Goal: Submit feedback/report problem: Submit feedback/report problem

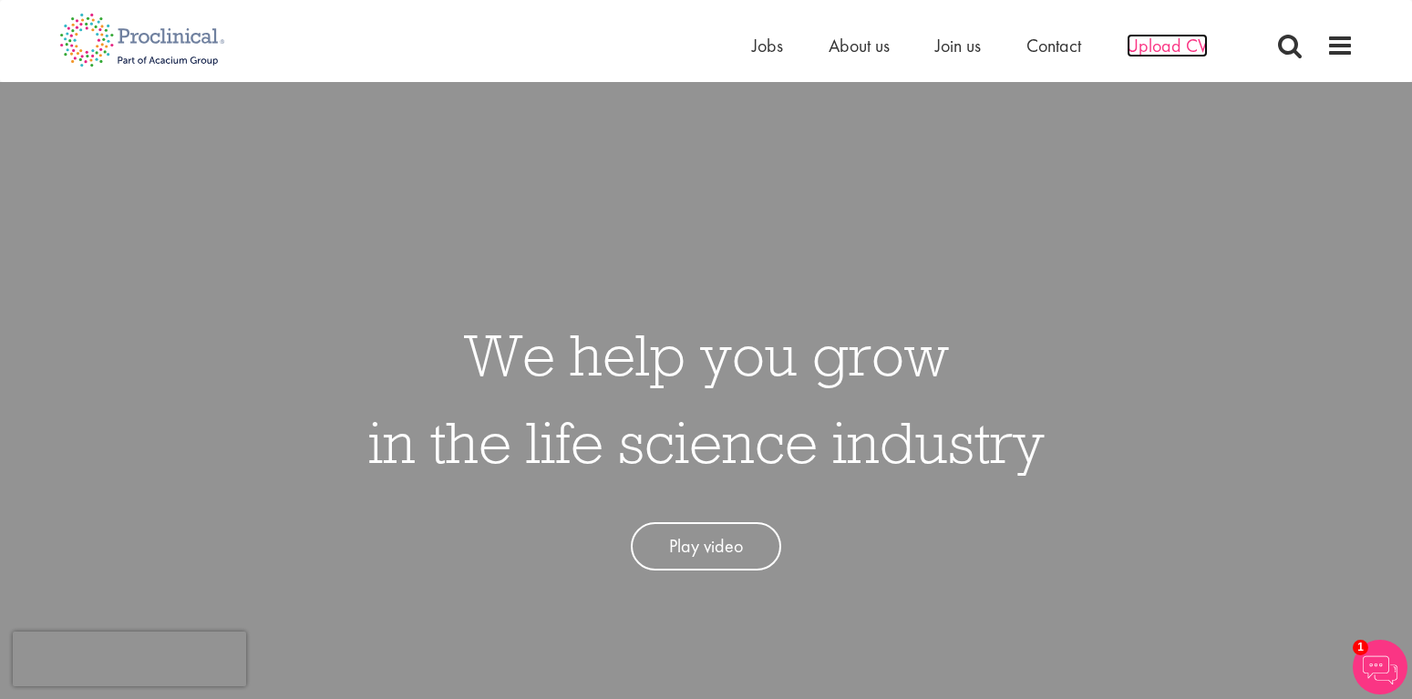
click at [1160, 43] on span "Upload CV" at bounding box center [1167, 46] width 81 height 24
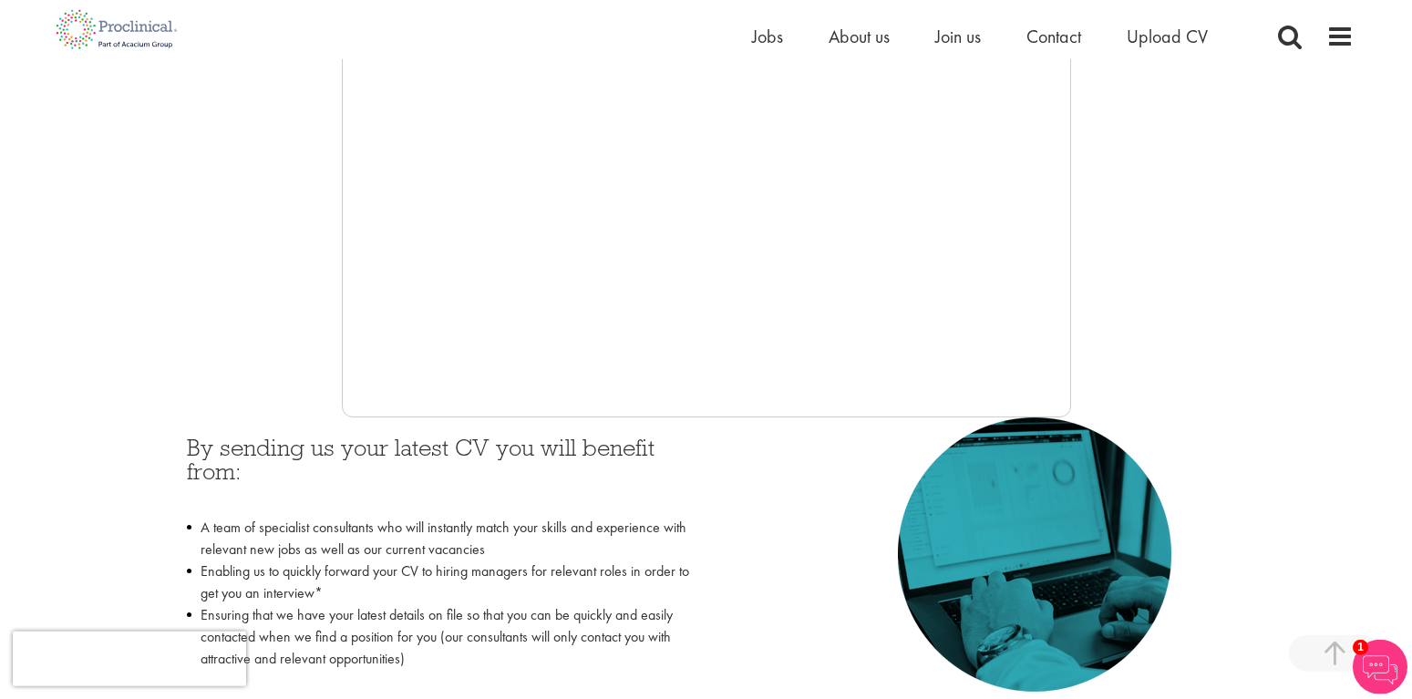
scroll to position [558, 0]
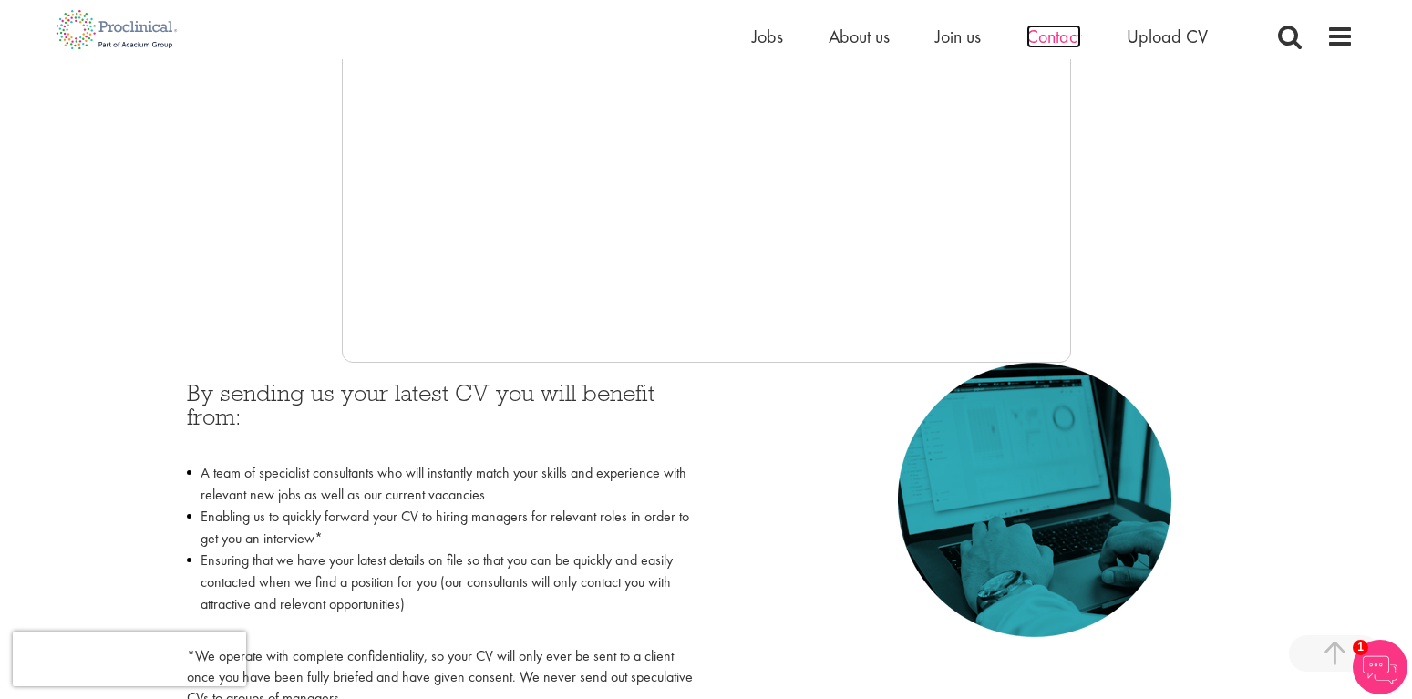
click at [1051, 36] on span "Contact" at bounding box center [1054, 37] width 55 height 24
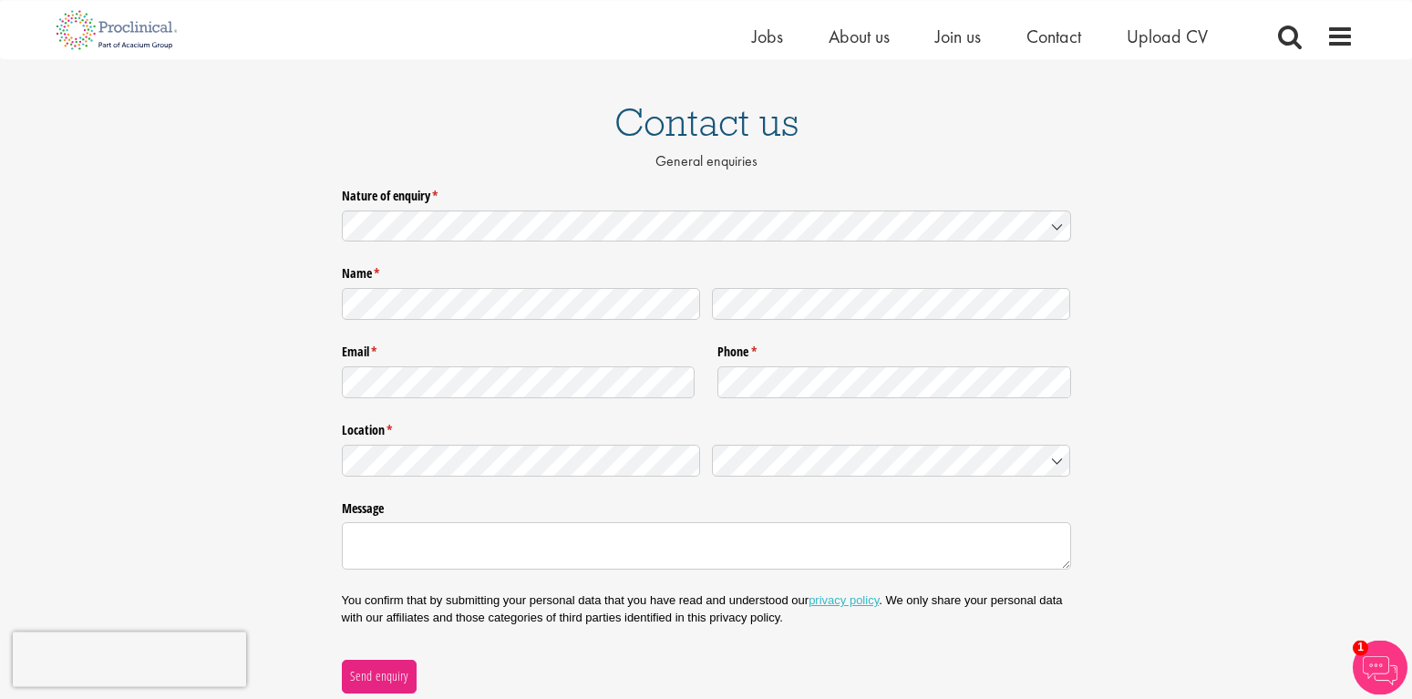
scroll to position [160, 0]
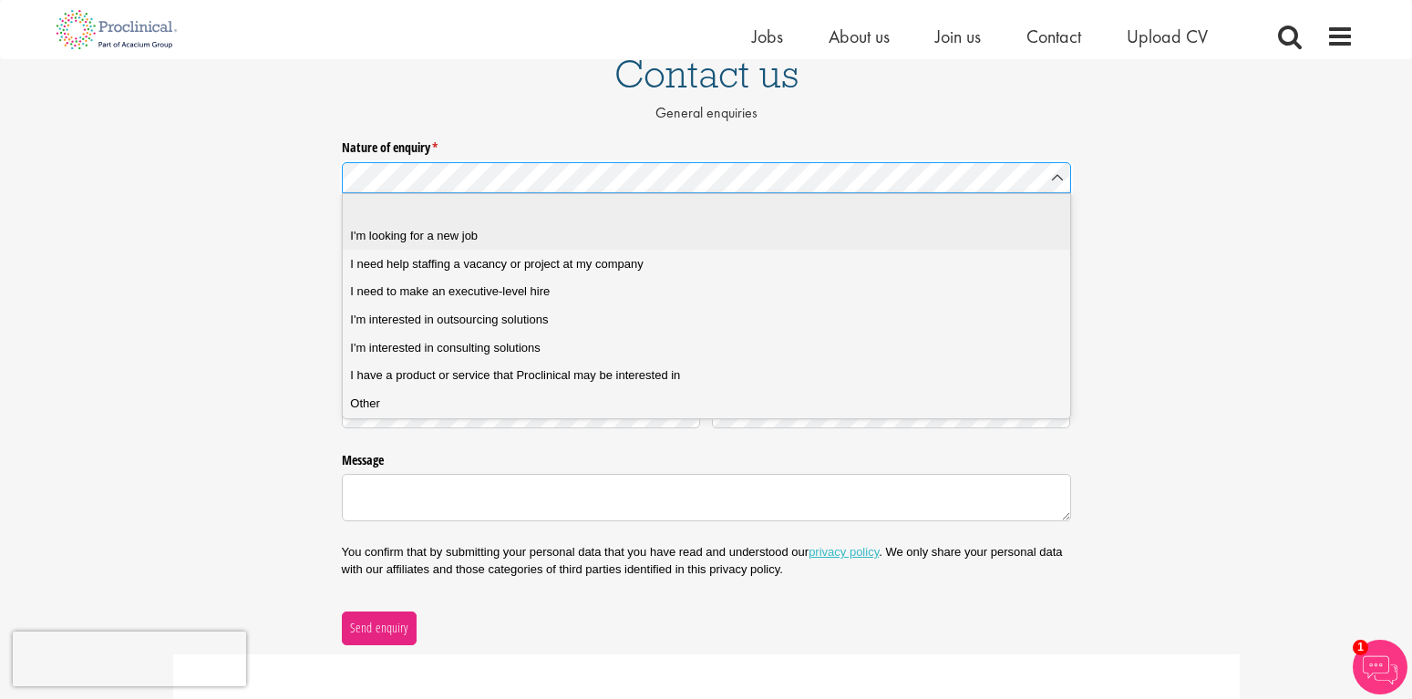
click at [748, 228] on div "I'm looking for a new job" at bounding box center [706, 236] width 712 height 16
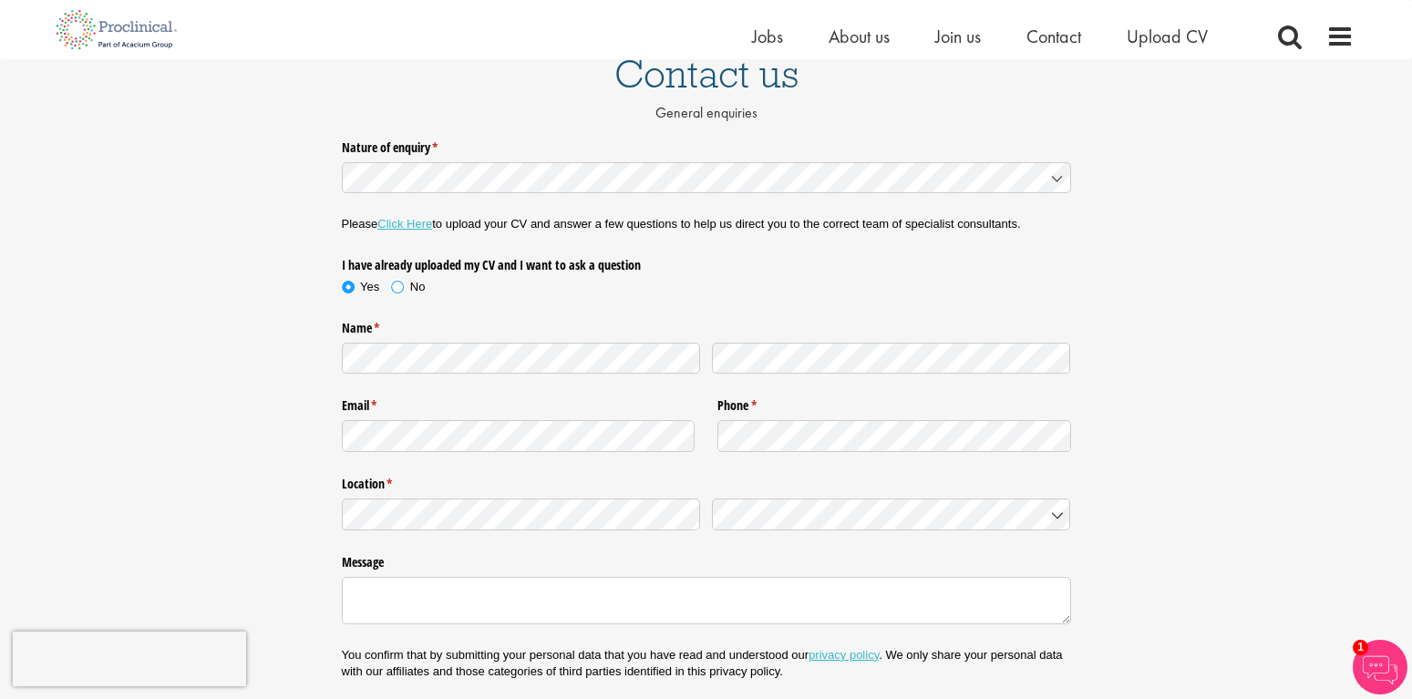
click at [400, 284] on span at bounding box center [397, 287] width 18 height 18
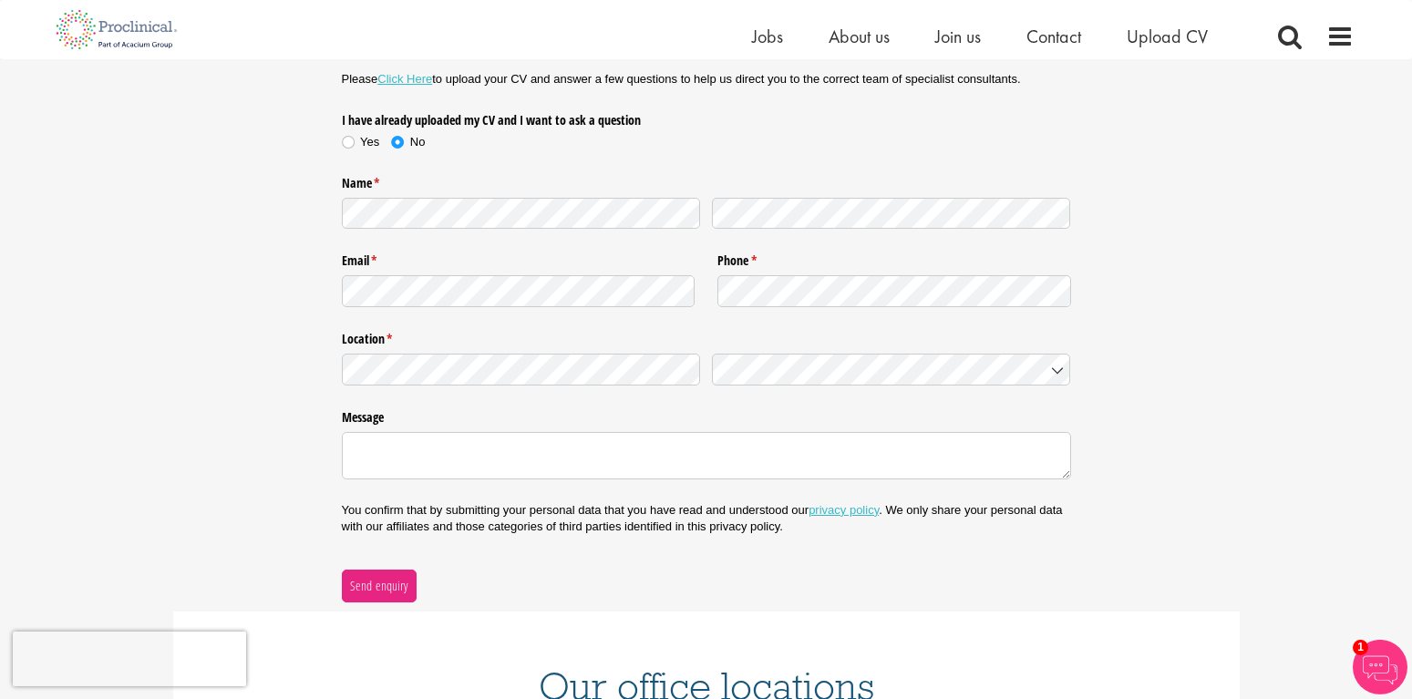
scroll to position [346, 0]
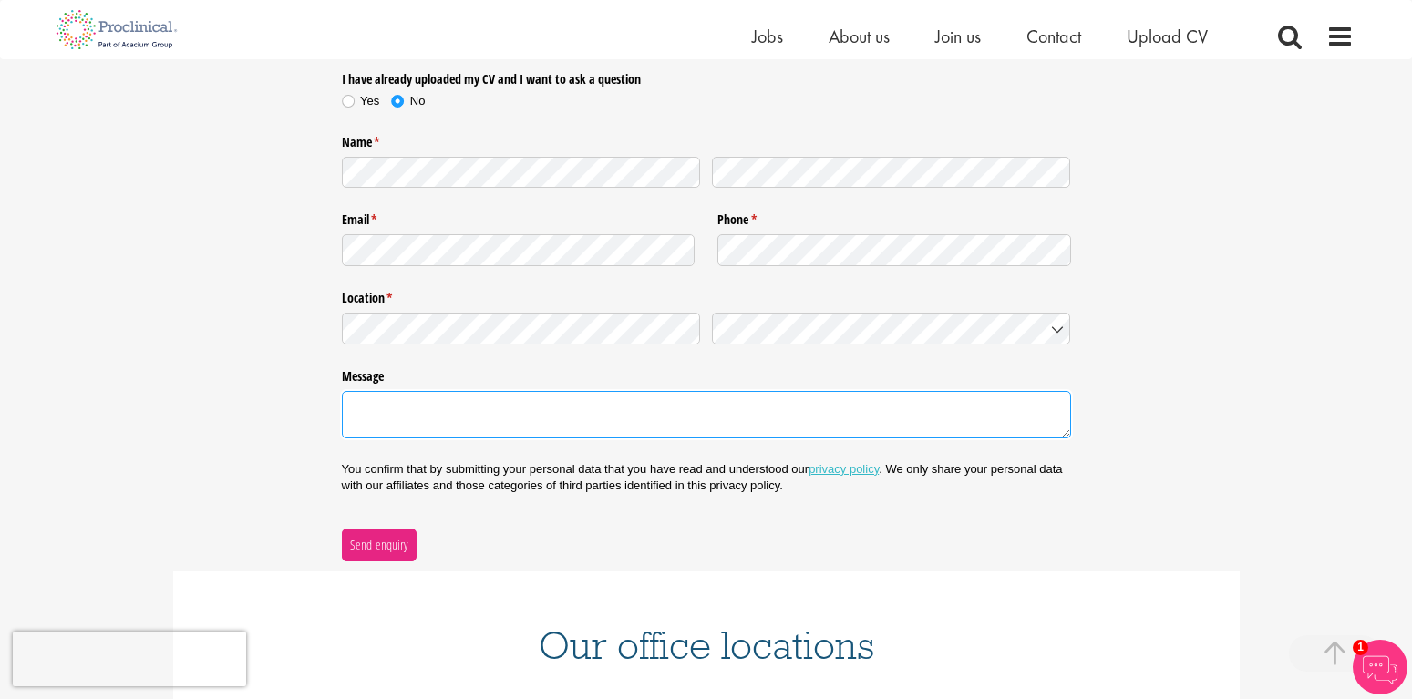
click at [410, 415] on textarea "Message" at bounding box center [706, 414] width 729 height 47
type textarea "R"
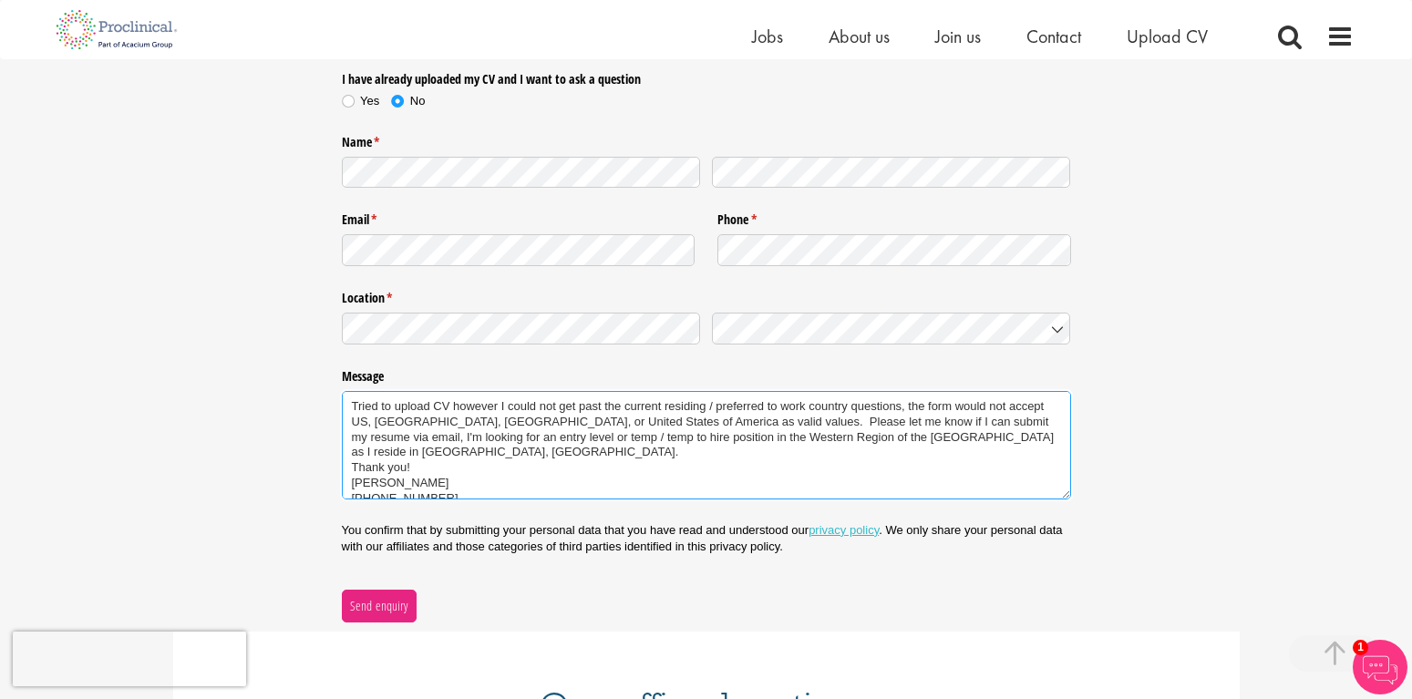
type textarea "Tried to upload CV however I could not get past the current residing / preferre…"
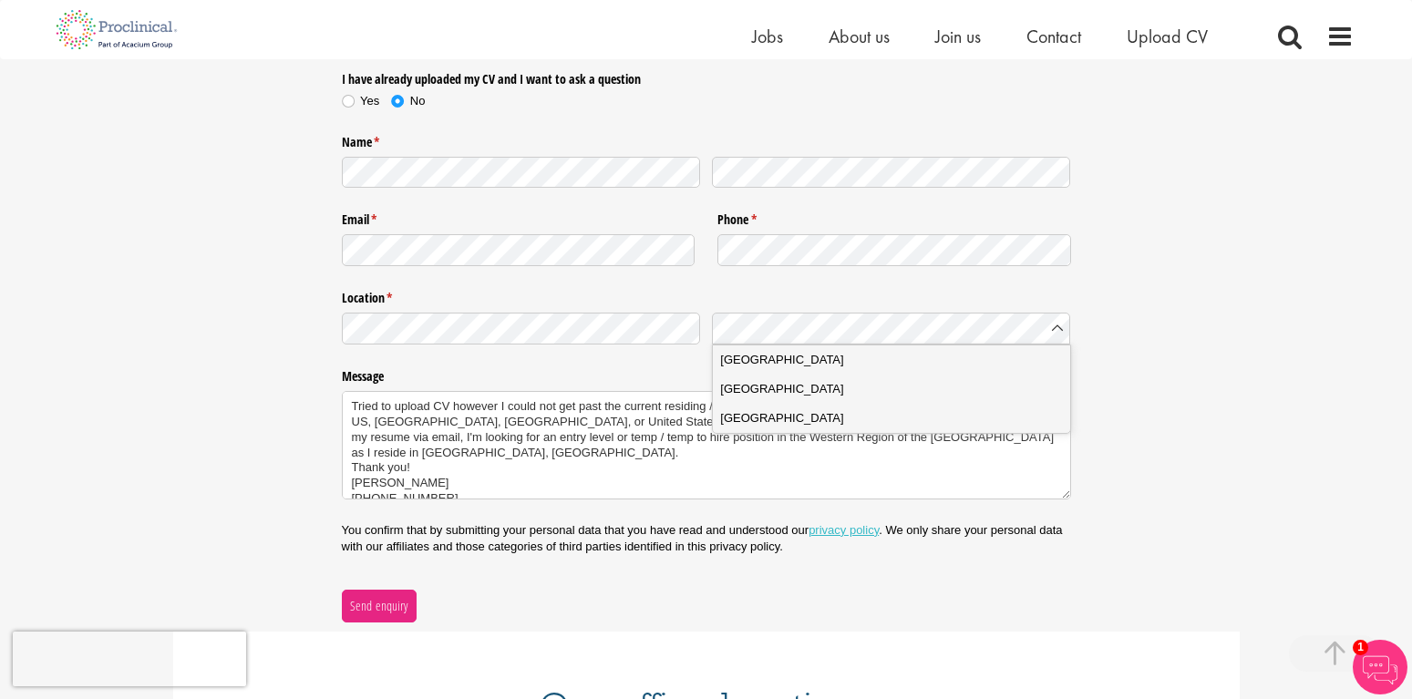
click at [1190, 322] on div "Nature of enquiry * (required) Please Click Here to upload your CV and answer a…" at bounding box center [706, 284] width 1412 height 677
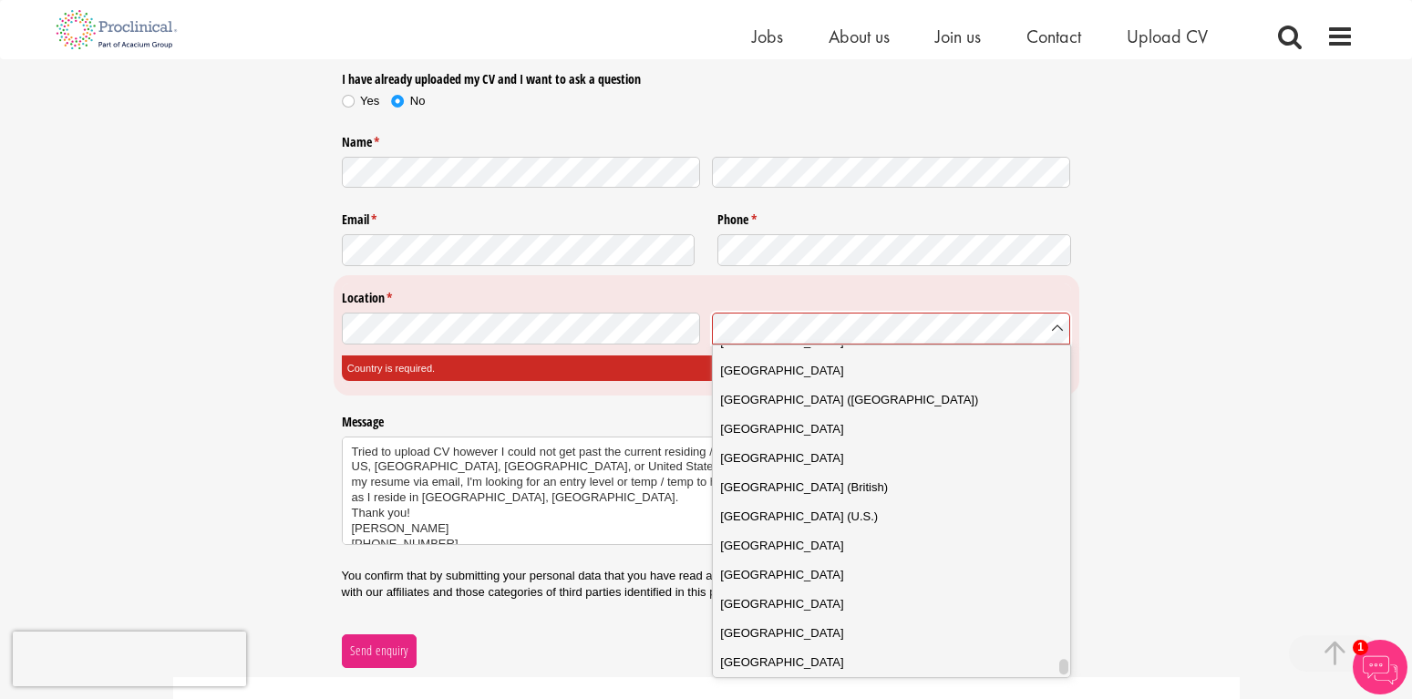
scroll to position [6478, 0]
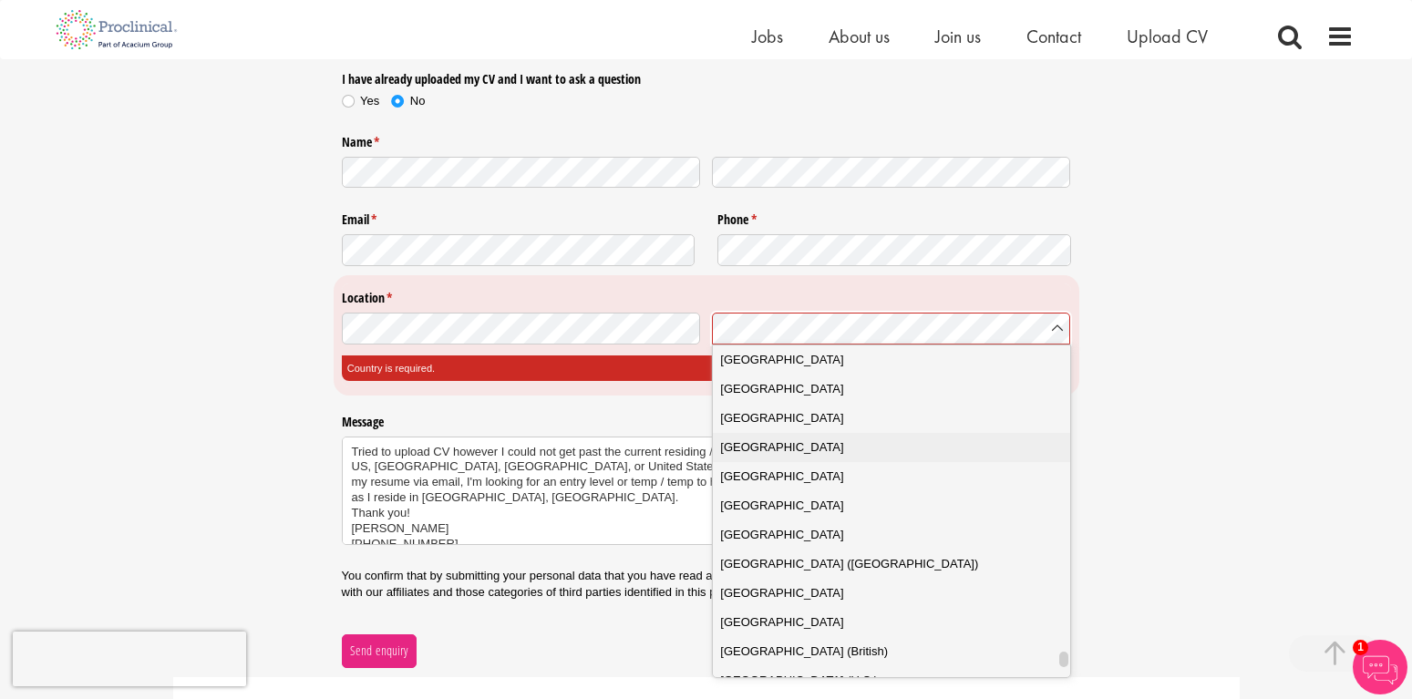
click at [999, 448] on div "United States" at bounding box center [891, 448] width 342 height 18
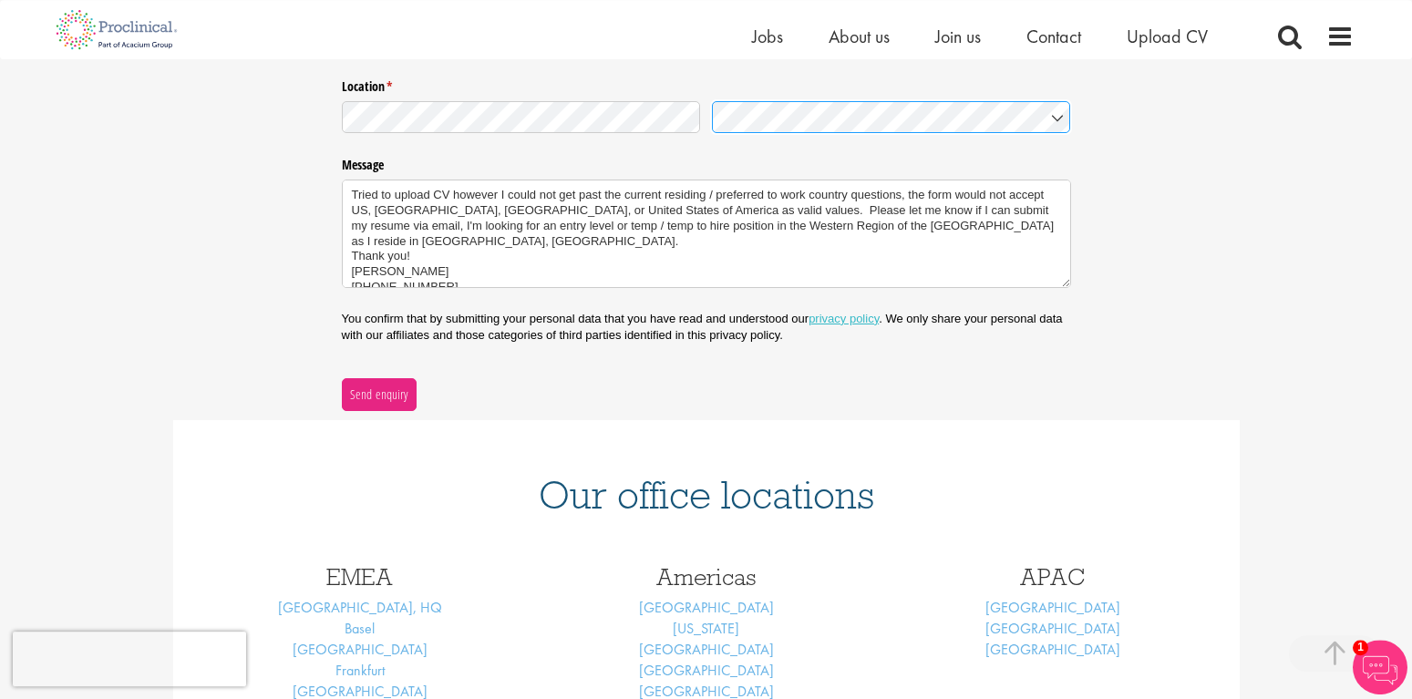
scroll to position [558, 0]
click at [387, 389] on span "Send enquiry" at bounding box center [378, 394] width 59 height 20
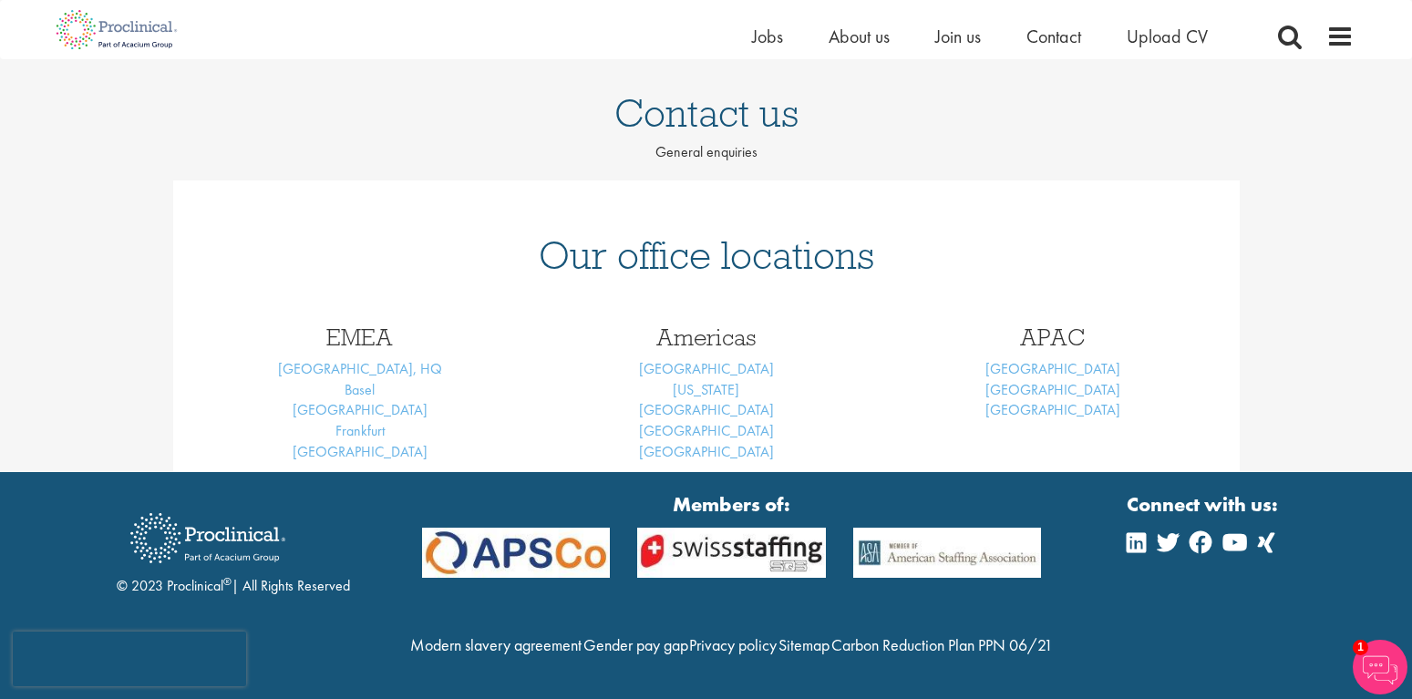
scroll to position [160, 0]
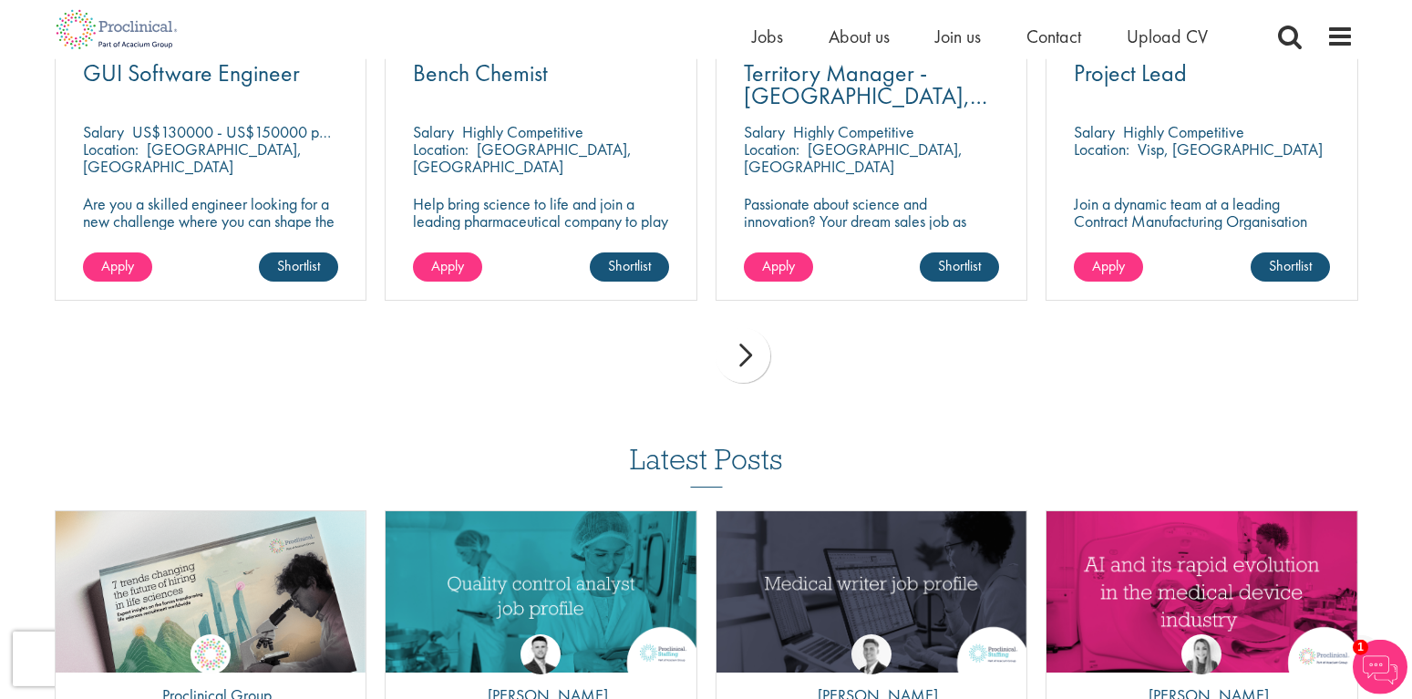
scroll to position [558, 0]
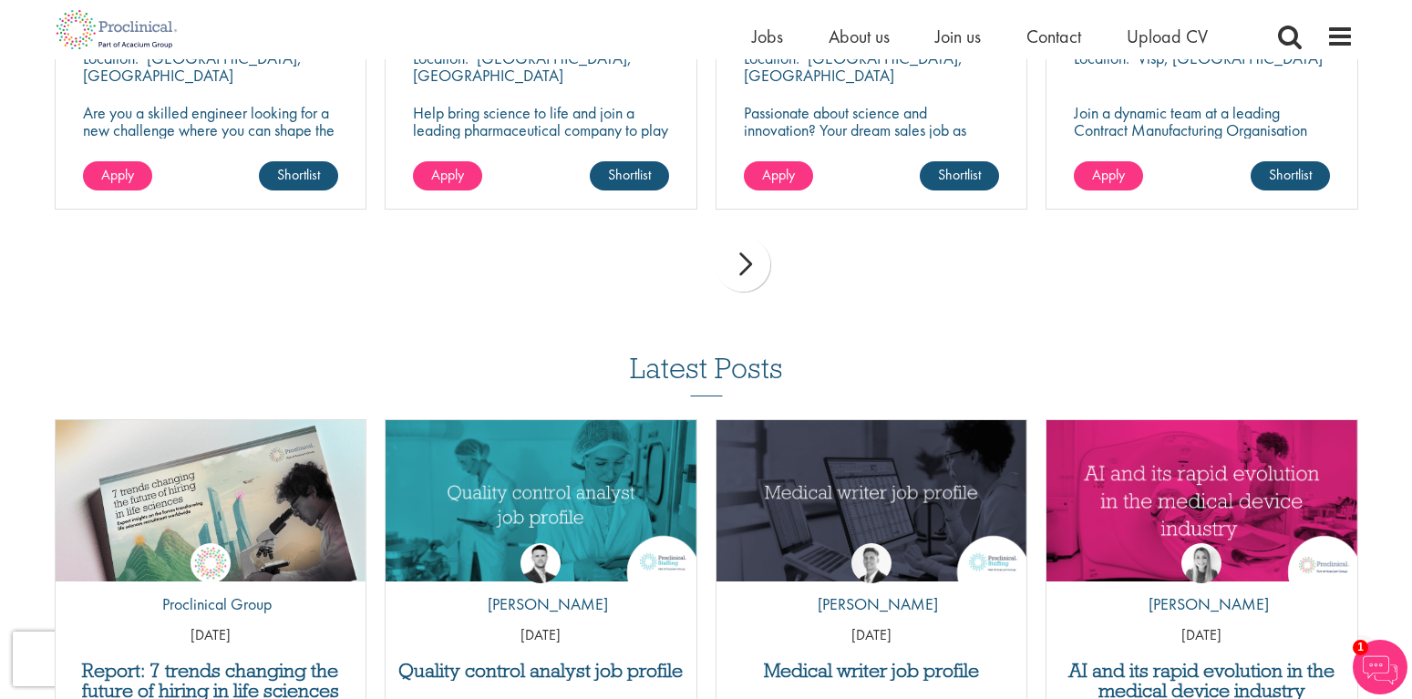
click at [750, 260] on div "next" at bounding box center [743, 264] width 55 height 55
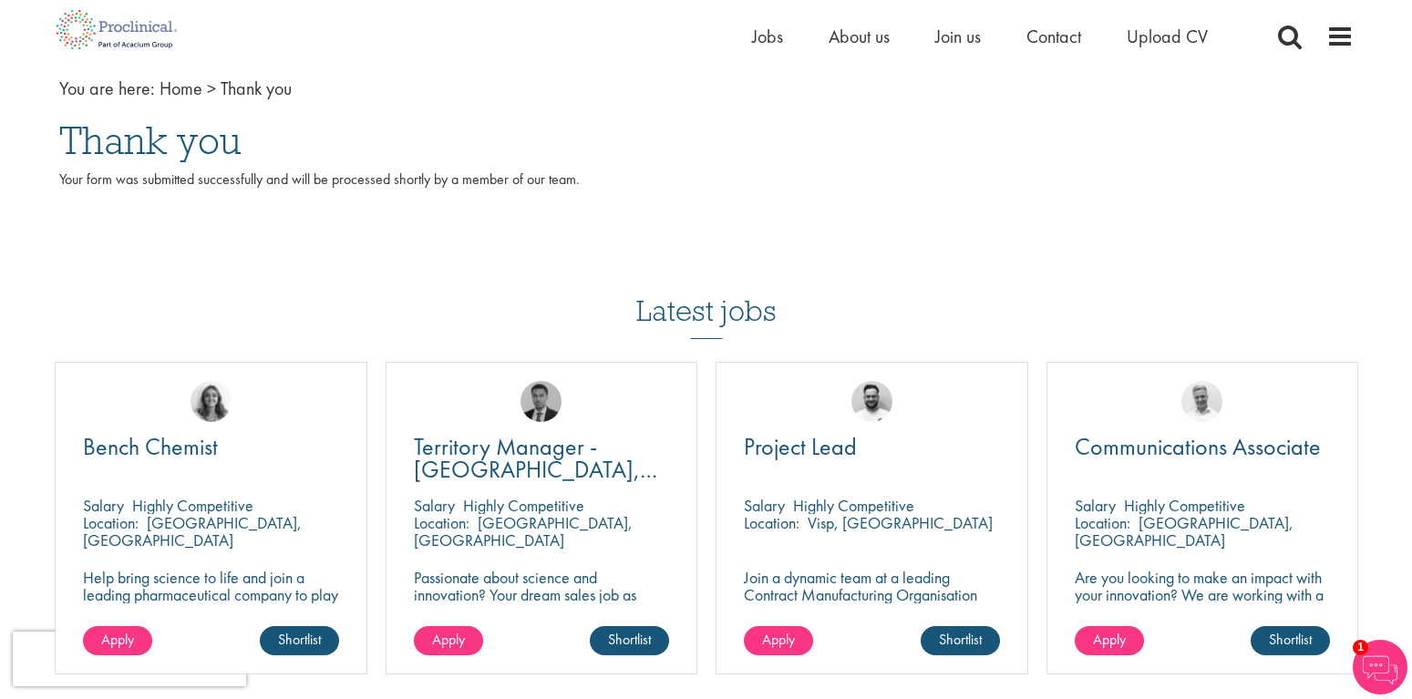
scroll to position [372, 0]
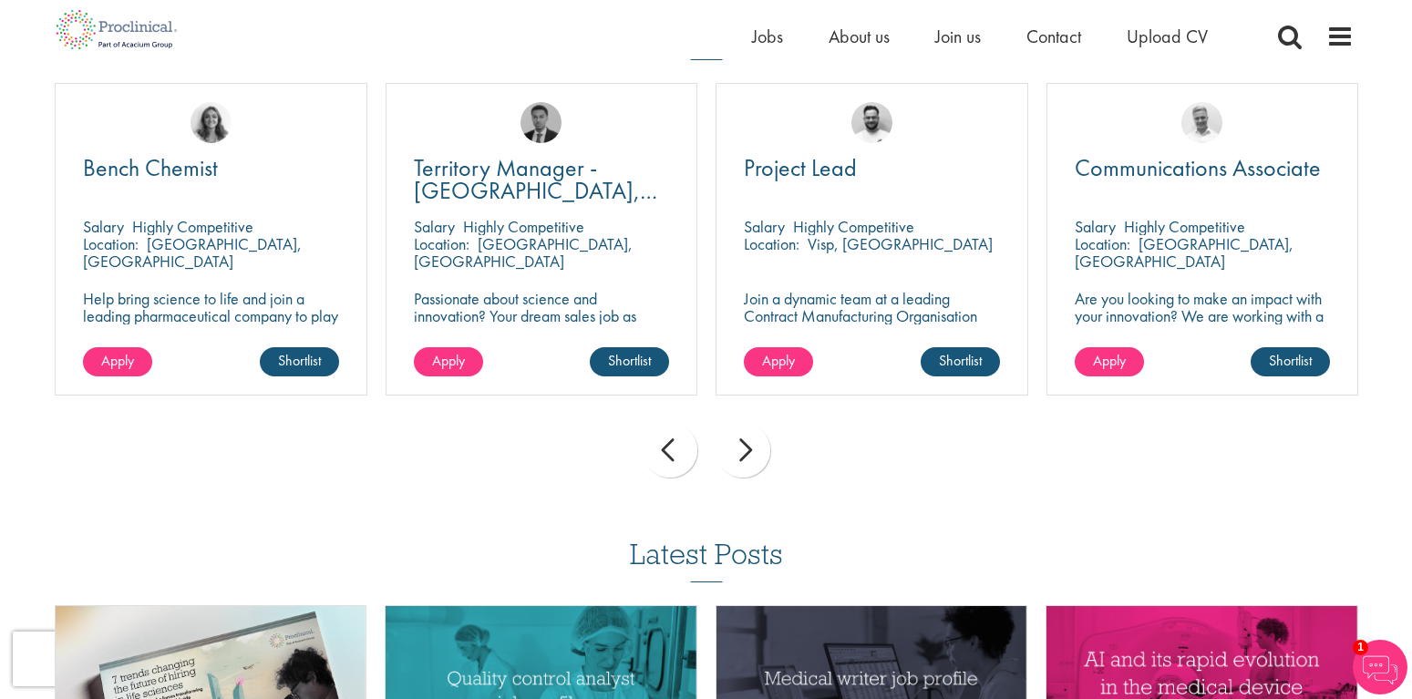
click at [736, 439] on div "next" at bounding box center [743, 450] width 55 height 55
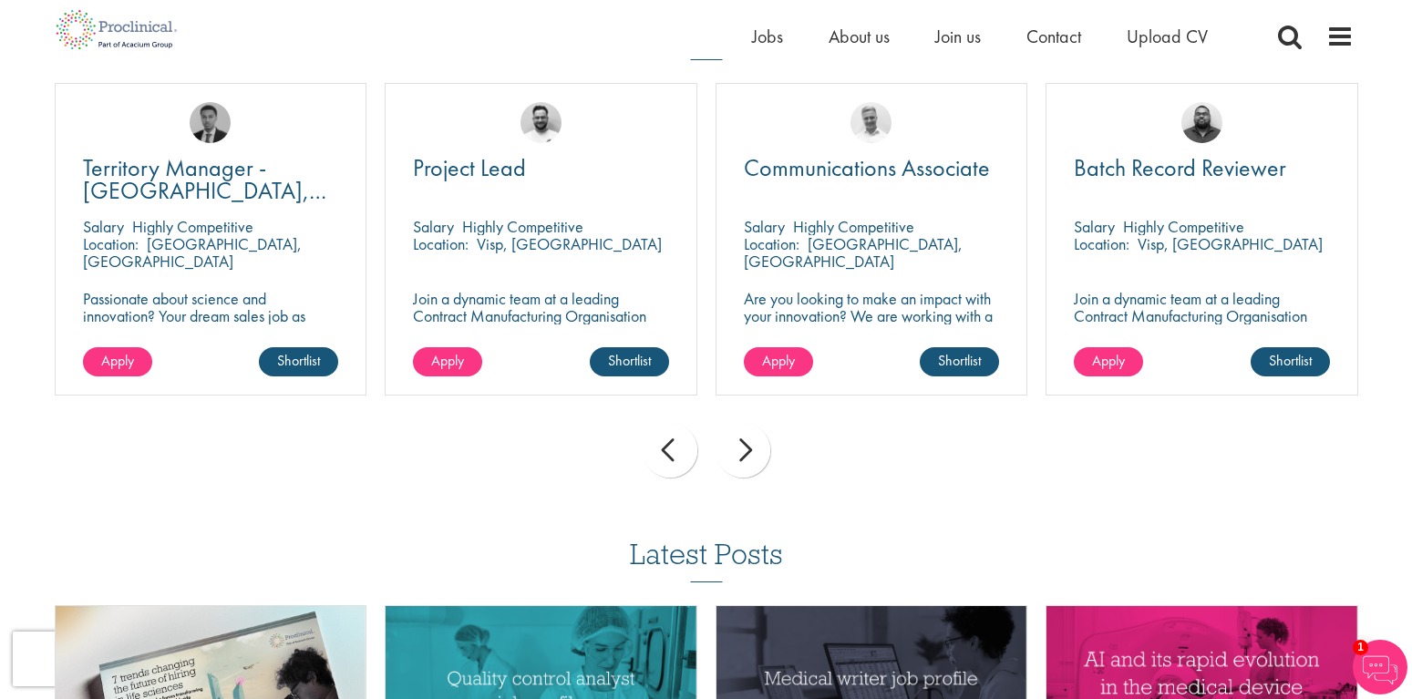
click at [736, 439] on div "next" at bounding box center [743, 450] width 55 height 55
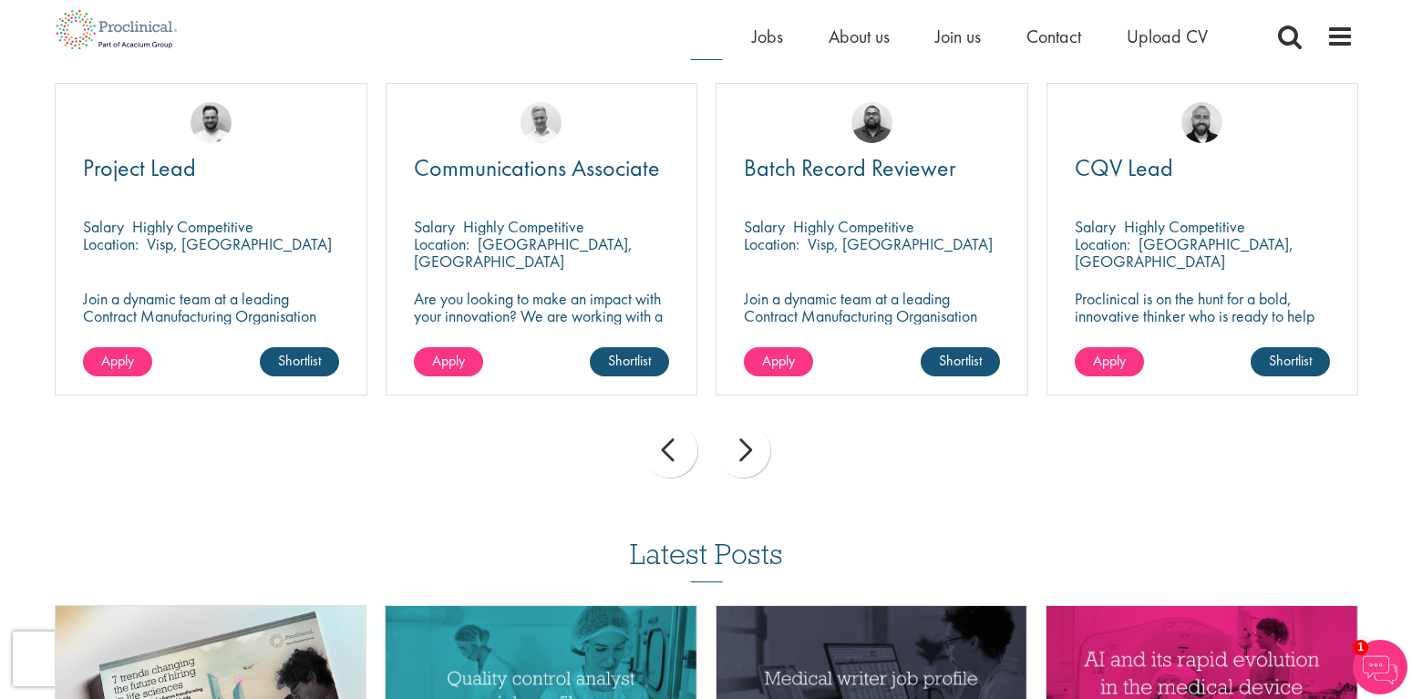
click at [736, 439] on div "next" at bounding box center [743, 450] width 55 height 55
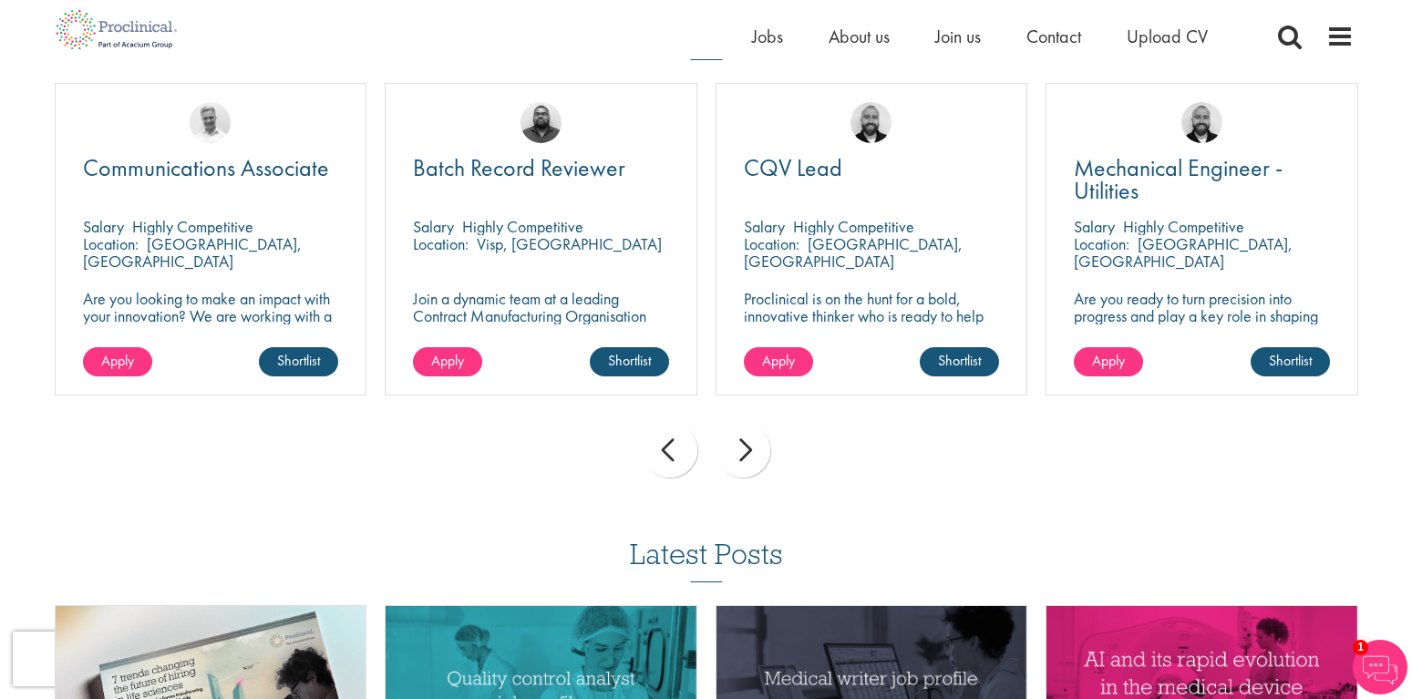
click at [736, 439] on div "next" at bounding box center [743, 450] width 55 height 55
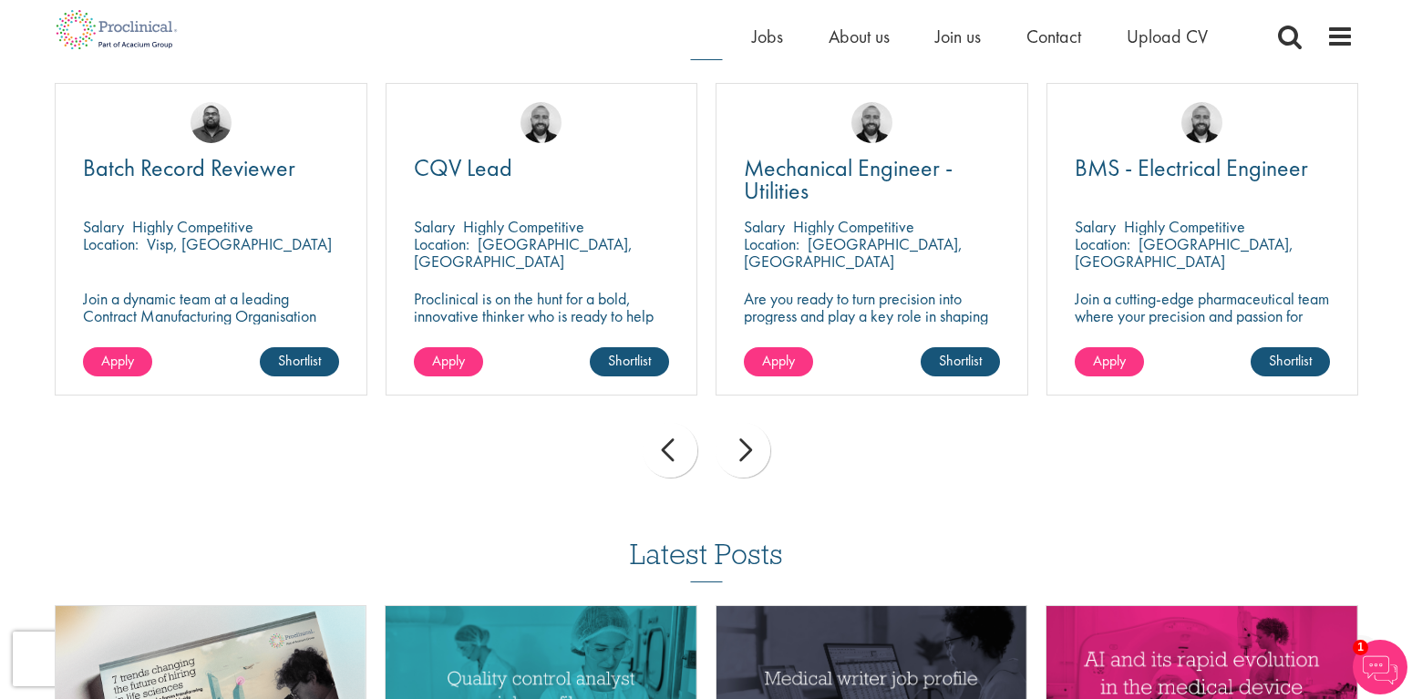
click at [736, 439] on div "next" at bounding box center [743, 450] width 55 height 55
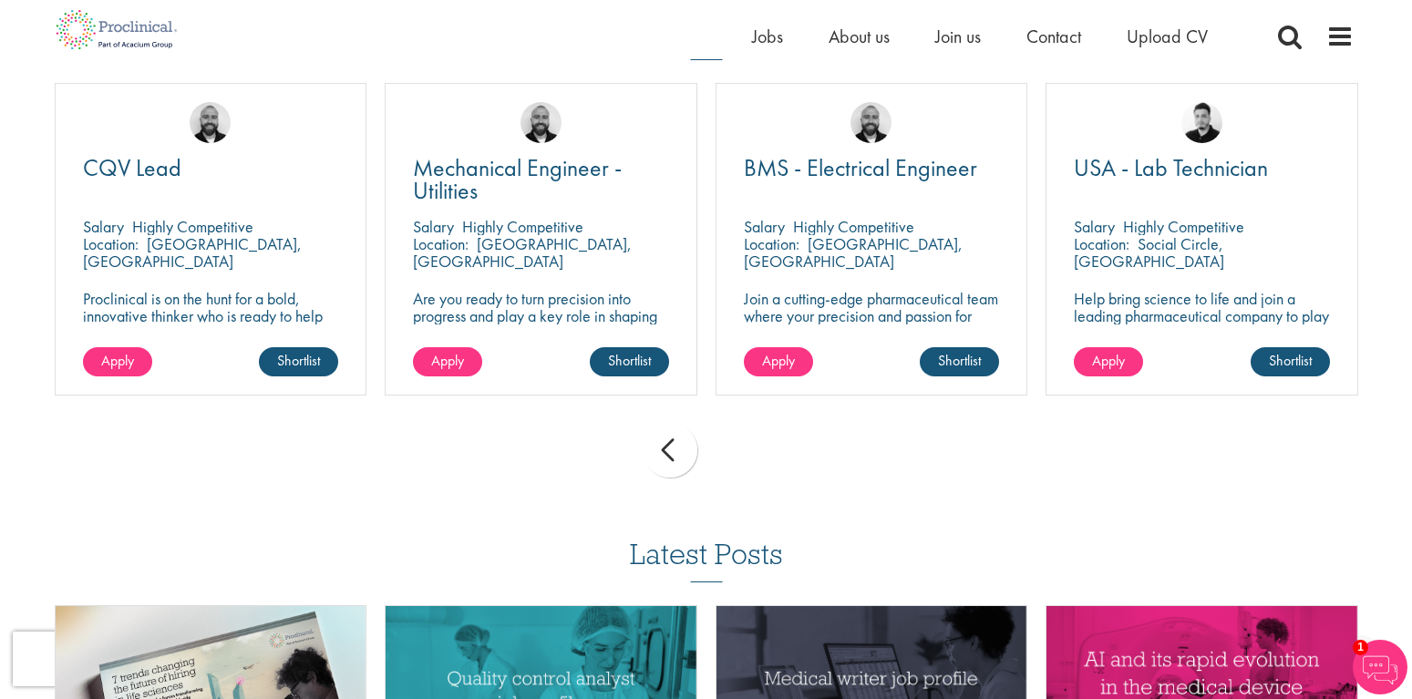
click at [736, 439] on div "prev next" at bounding box center [707, 453] width 1322 height 79
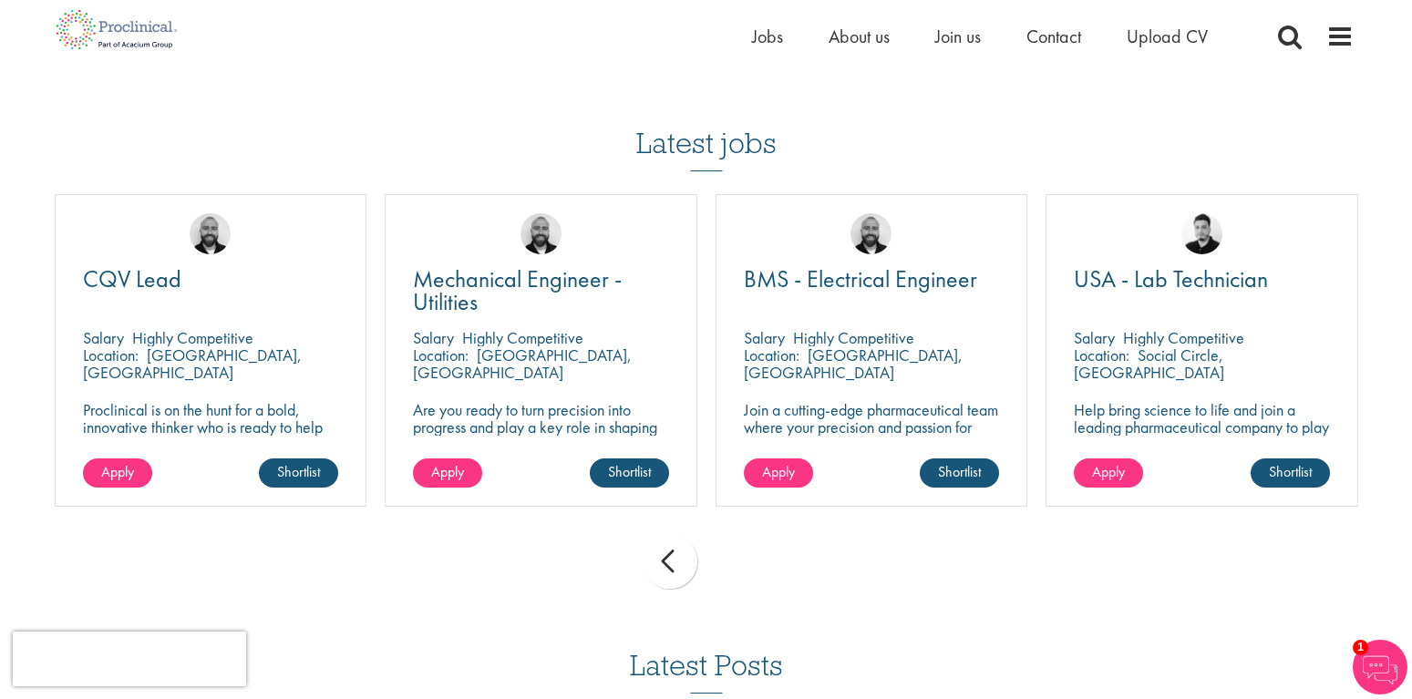
scroll to position [0, 0]
